Goal: Navigation & Orientation: Find specific page/section

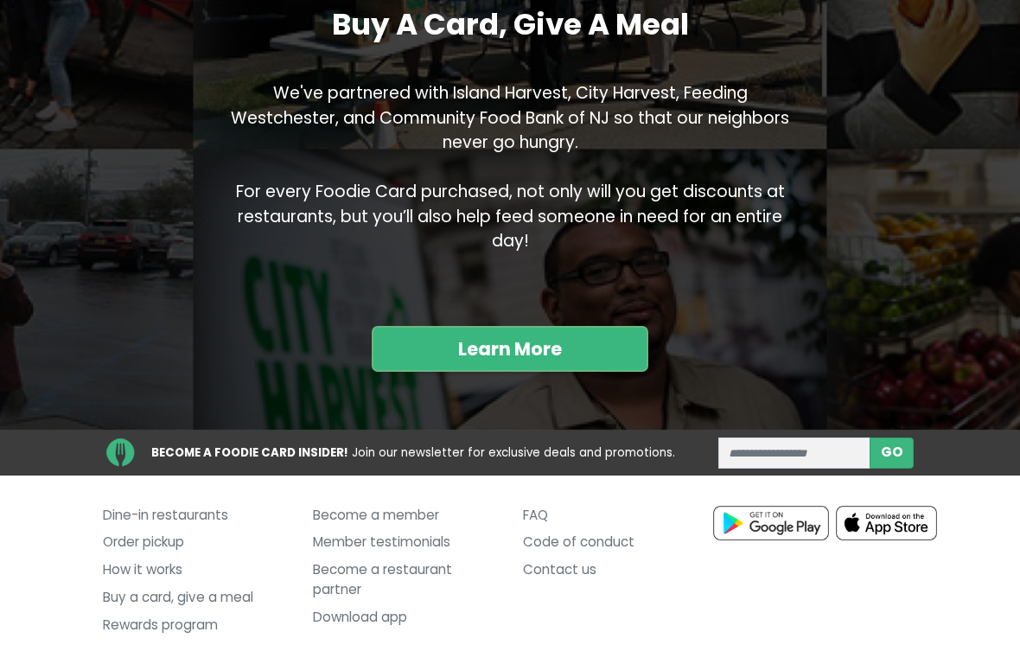
scroll to position [1561, 0]
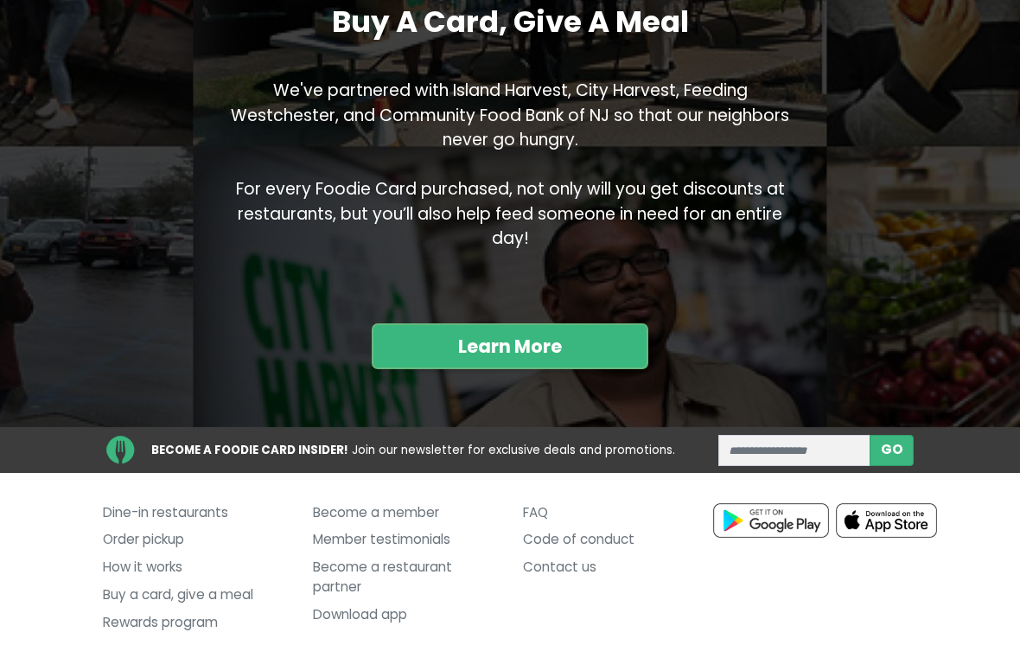
click at [337, 499] on link "Become a member" at bounding box center [405, 513] width 184 height 28
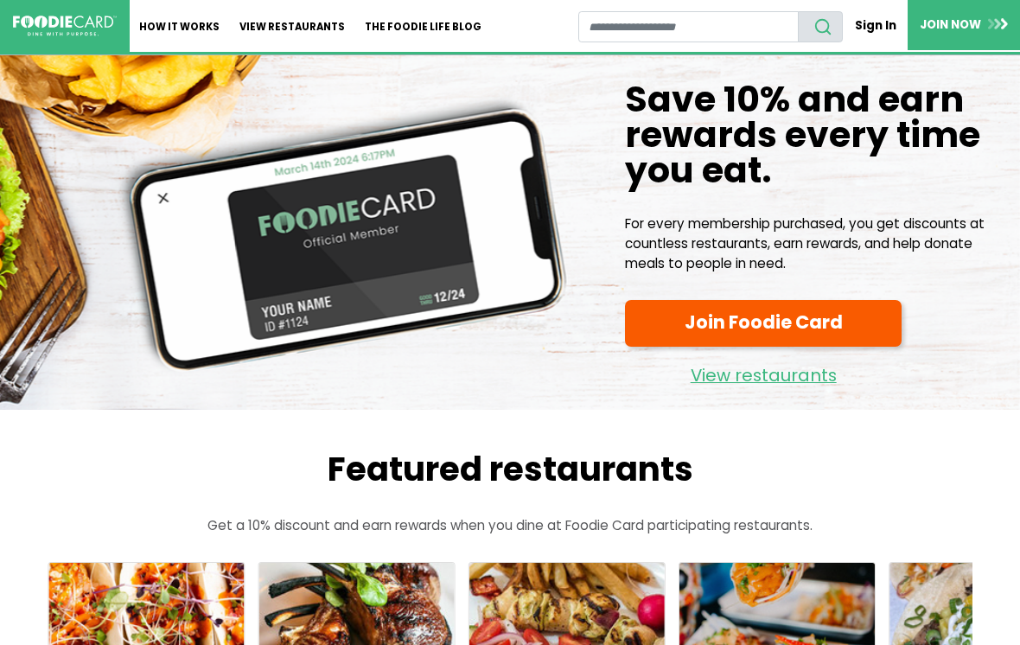
scroll to position [1588, 0]
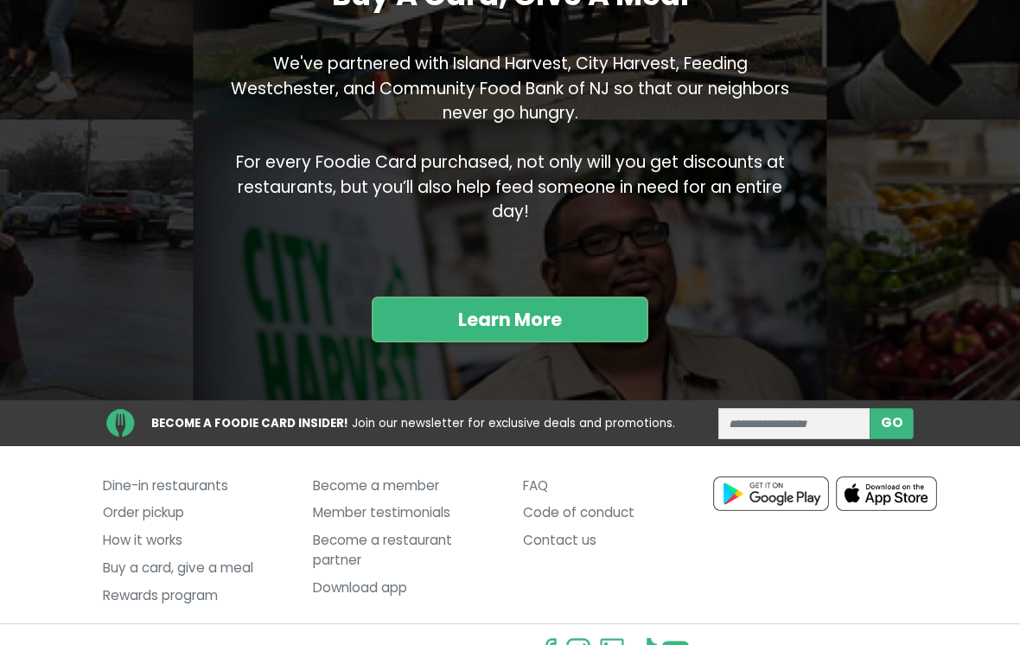
click at [542, 527] on link "Contact us" at bounding box center [615, 541] width 184 height 28
